Goal: Task Accomplishment & Management: Manage account settings

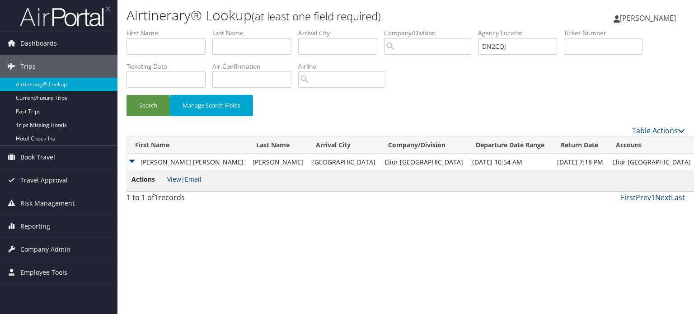
click at [487, 47] on input "DN2CQJ" at bounding box center [517, 46] width 79 height 17
click at [54, 249] on span "Company Admin" at bounding box center [45, 249] width 50 height 23
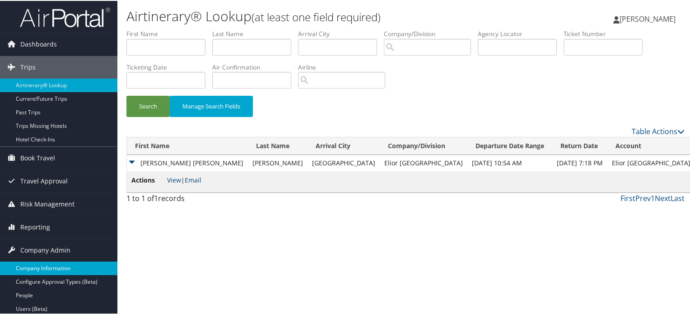
click at [56, 269] on link "Company Information" at bounding box center [58, 268] width 117 height 14
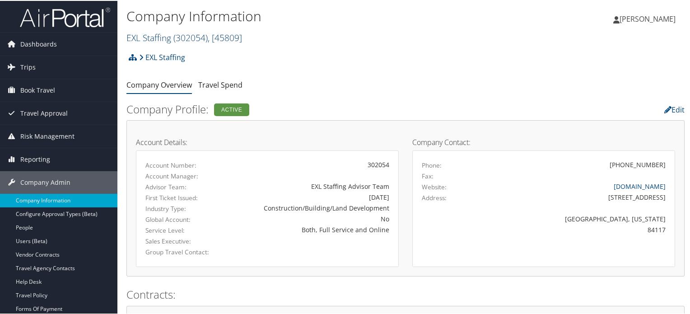
click at [208, 40] on span "( 302054 )" at bounding box center [190, 37] width 34 height 12
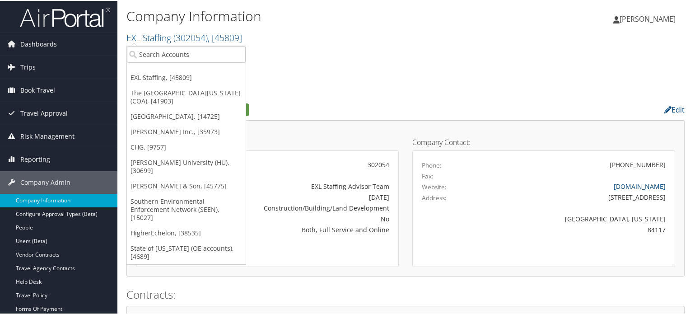
click at [186, 62] on ul "EXL Staffing, [45809] The Children's Hospital of Alabama (COA), [41903] Childre…" at bounding box center [187, 154] width 120 height 219
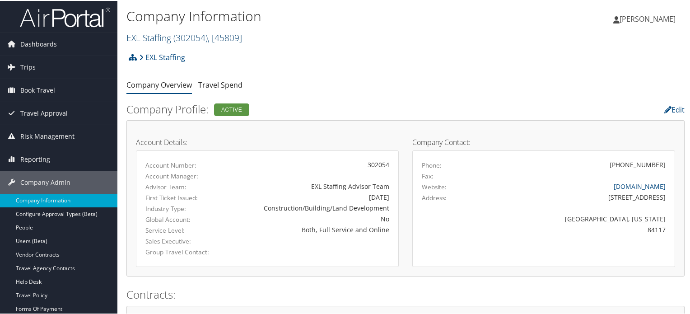
click at [242, 36] on span ", [ 45809 ]" at bounding box center [225, 37] width 34 height 12
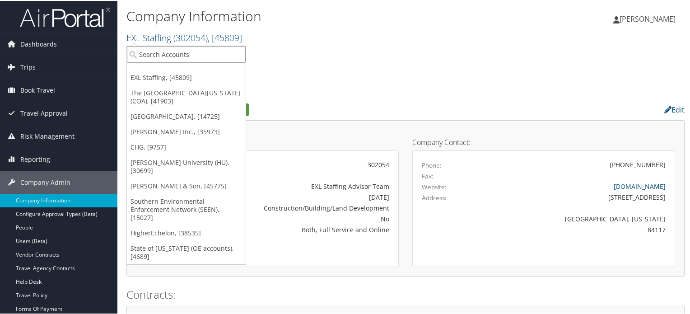
click at [204, 47] on input "search" at bounding box center [186, 53] width 119 height 17
type input "usd"
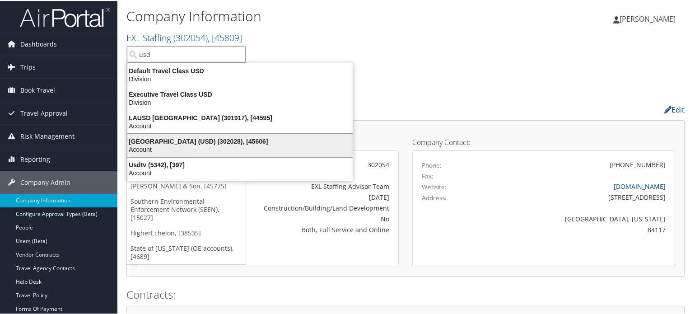
click at [212, 140] on div "University of San Diego (USD) (302028), [45606]" at bounding box center [240, 140] width 236 height 8
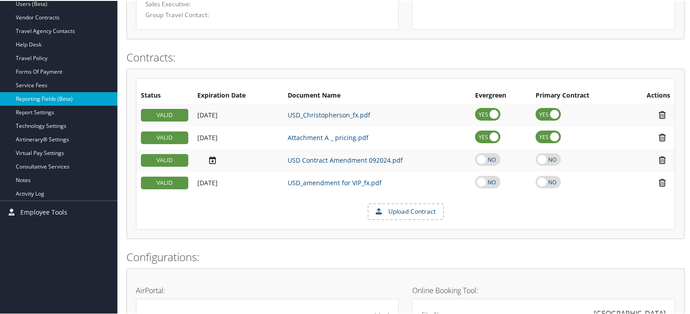
scroll to position [181, 0]
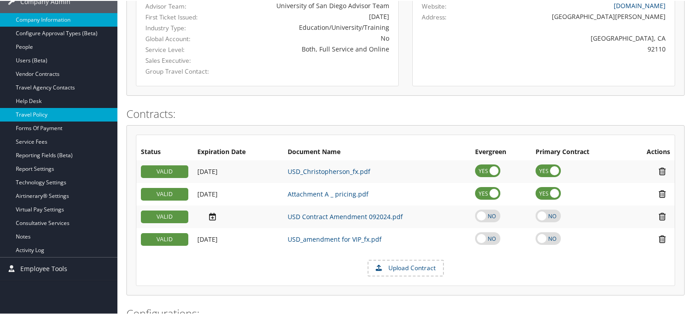
click at [58, 111] on link "Travel Policy" at bounding box center [58, 114] width 117 height 14
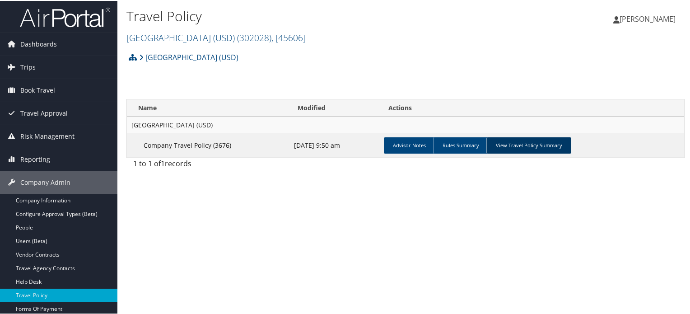
click at [520, 138] on link "View Travel Policy Summary" at bounding box center [529, 144] width 85 height 16
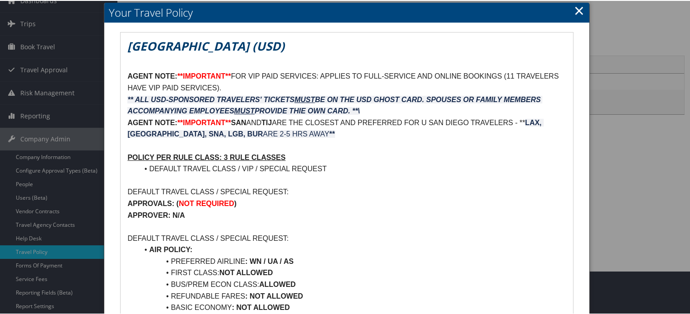
scroll to position [90, 0]
